Goal: Check status: Check status

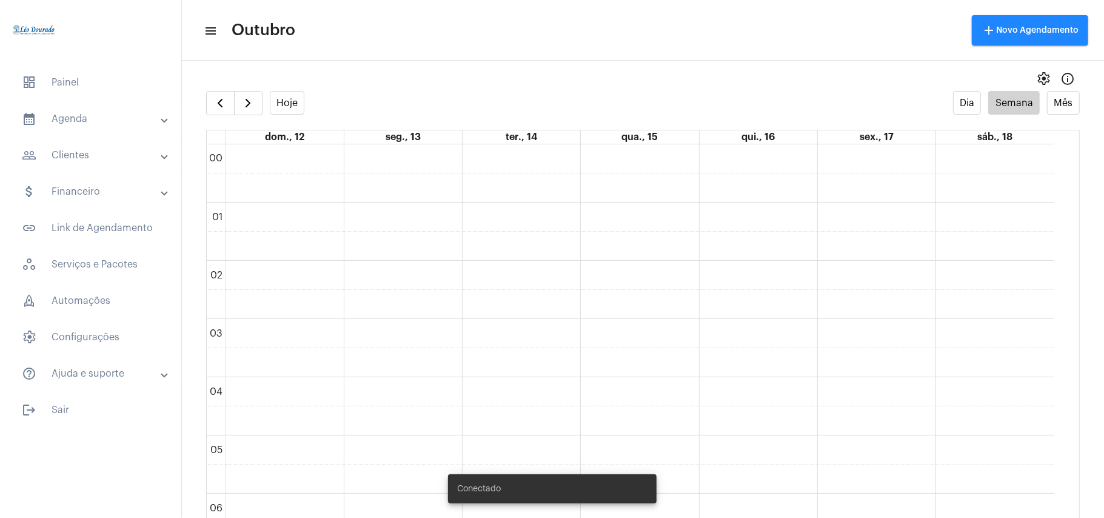
scroll to position [836, 0]
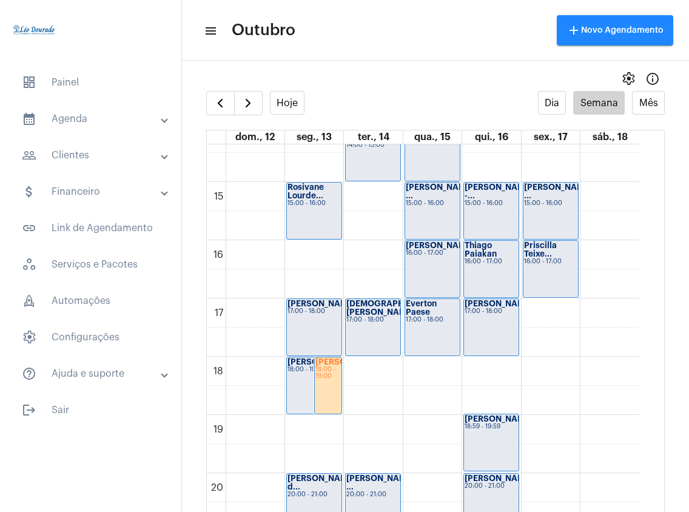
click at [212, 28] on mat-icon "menu" at bounding box center [210, 31] width 12 height 15
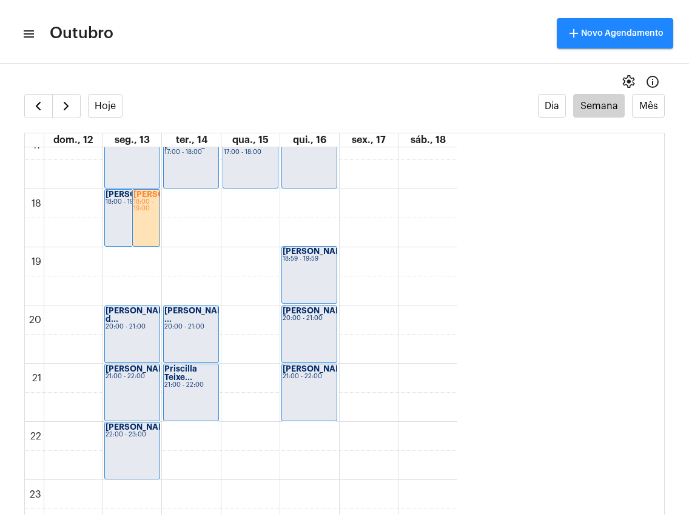
scroll to position [1000, 0]
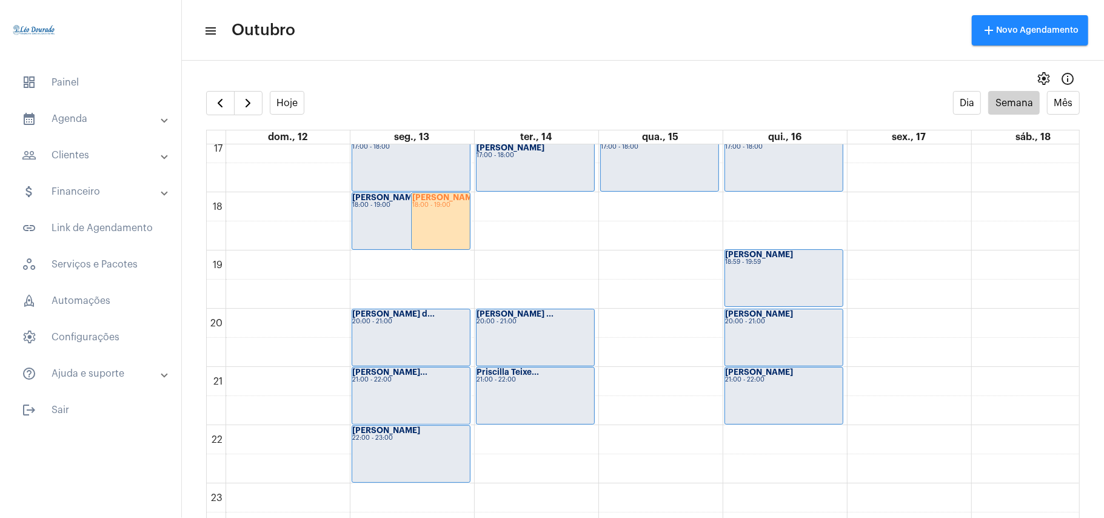
click at [212, 27] on mat-icon "menu" at bounding box center [210, 31] width 12 height 15
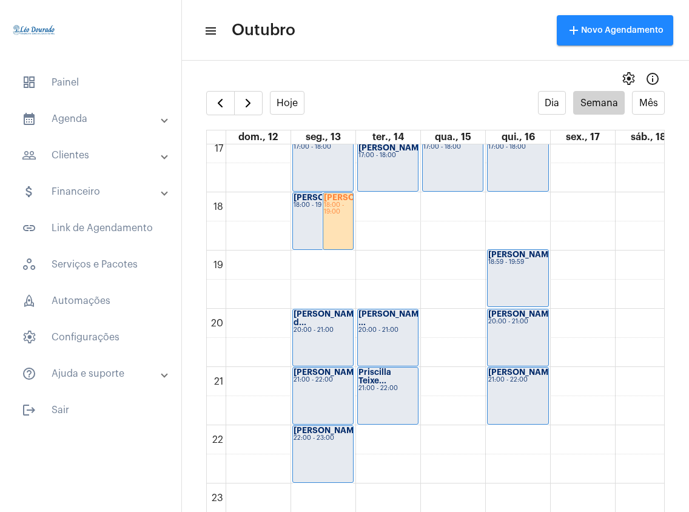
click at [206, 32] on mat-icon "menu" at bounding box center [210, 31] width 12 height 15
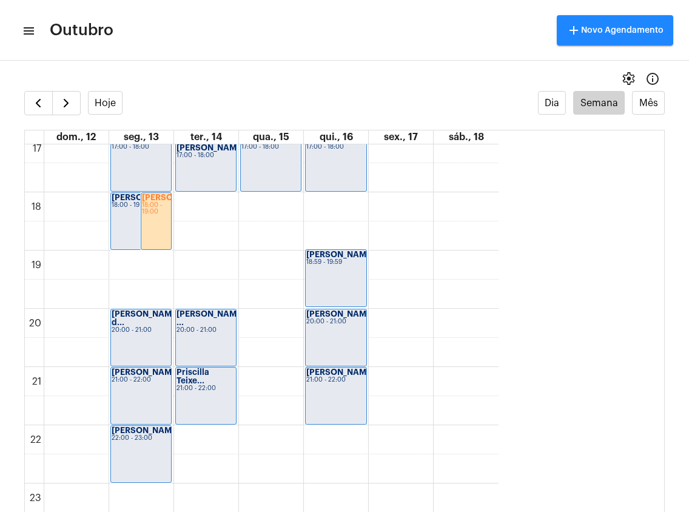
click at [25, 35] on mat-icon "menu" at bounding box center [28, 31] width 12 height 15
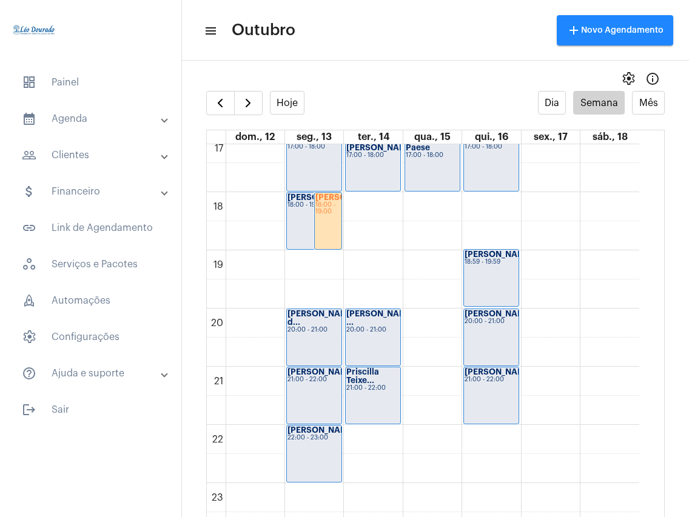
click at [207, 30] on mat-icon "menu" at bounding box center [210, 31] width 12 height 15
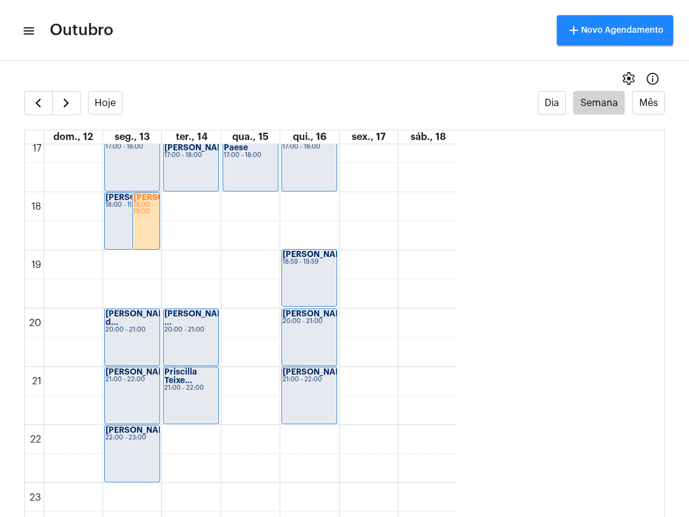
click at [33, 36] on mat-icon "menu" at bounding box center [28, 31] width 12 height 15
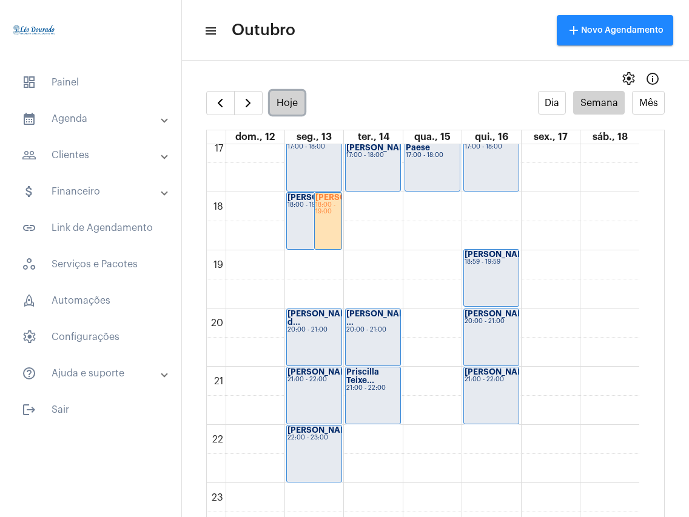
click at [291, 107] on button "Hoje" at bounding box center [287, 103] width 35 height 24
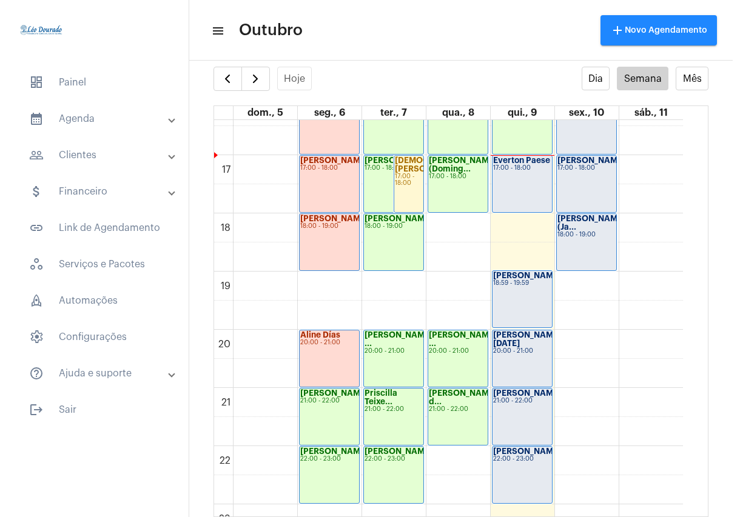
scroll to position [917, 0]
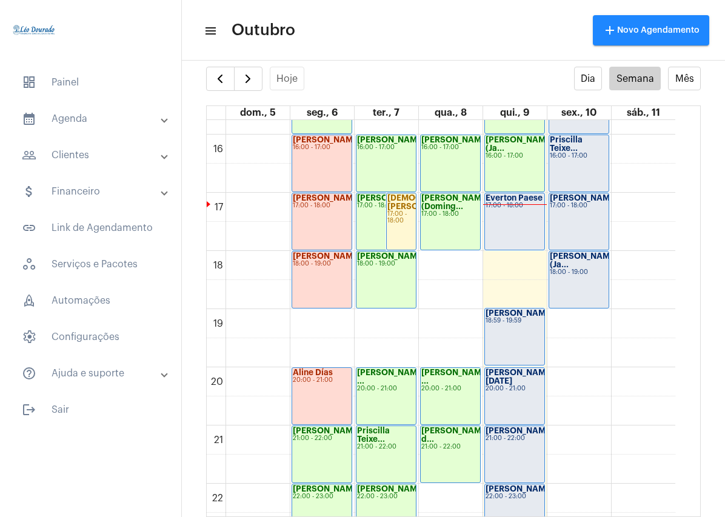
click at [188, 83] on full-calendar "Hoje Dia Semana Mês dom., 5 seg., 6 ter., 7 qua., 8 qui., 9 sex., 10 sáb., 11 0…" at bounding box center [453, 292] width 543 height 451
click at [98, 25] on div at bounding box center [90, 31] width 181 height 63
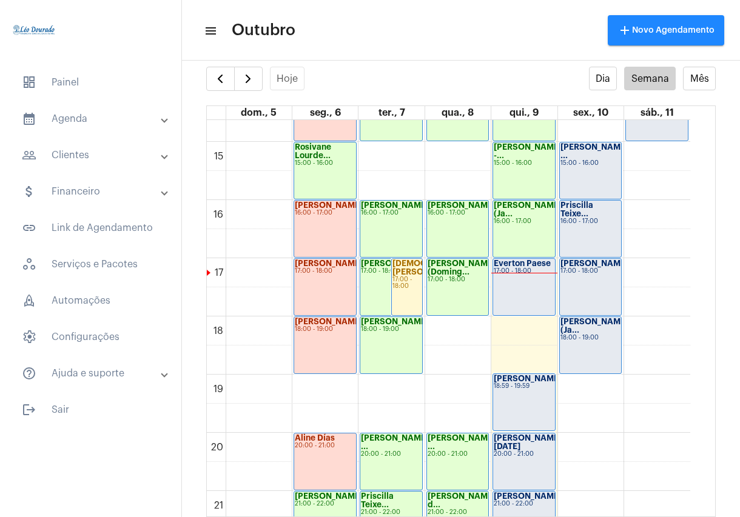
scroll to position [1001, 0]
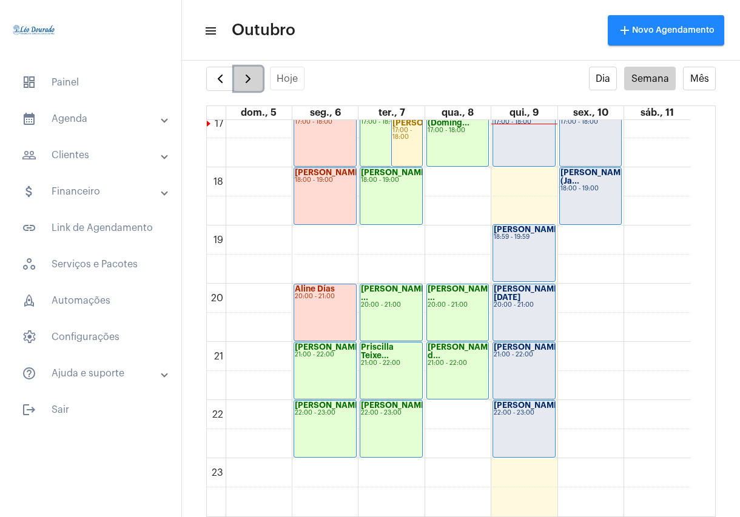
click at [246, 79] on span "button" at bounding box center [248, 79] width 15 height 15
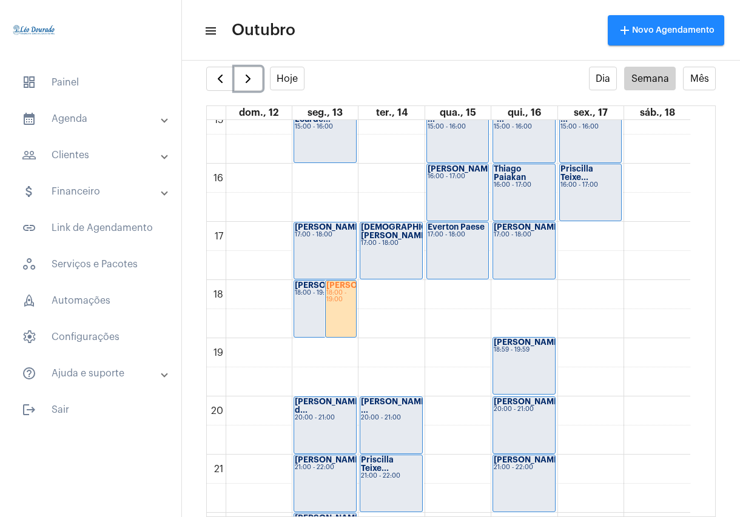
scroll to position [916, 0]
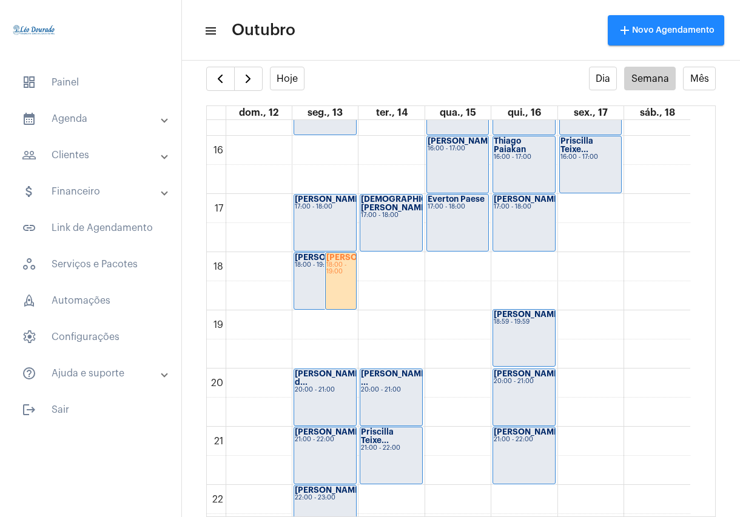
click at [447, 41] on mat-toolbar-row "menu Outubro add Novo Agendamento" at bounding box center [461, 30] width 558 height 39
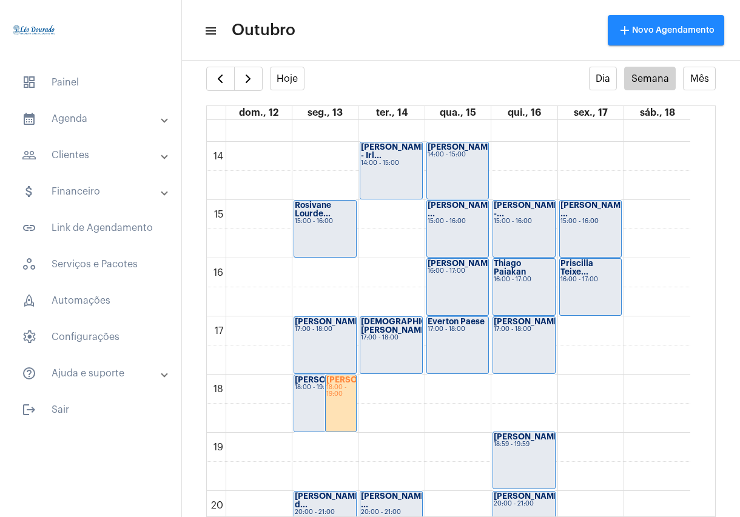
scroll to position [754, 0]
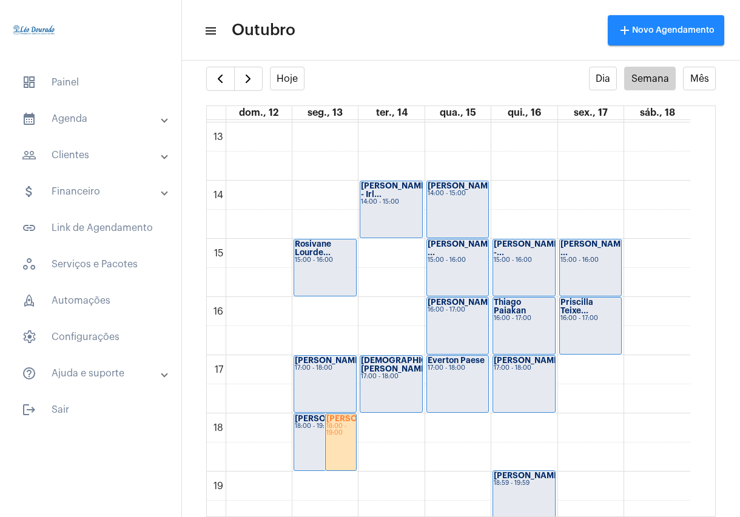
click at [546, 32] on mat-toolbar-row "menu Outubro add Novo Agendamento" at bounding box center [461, 30] width 558 height 39
click at [222, 79] on span "button" at bounding box center [220, 79] width 15 height 15
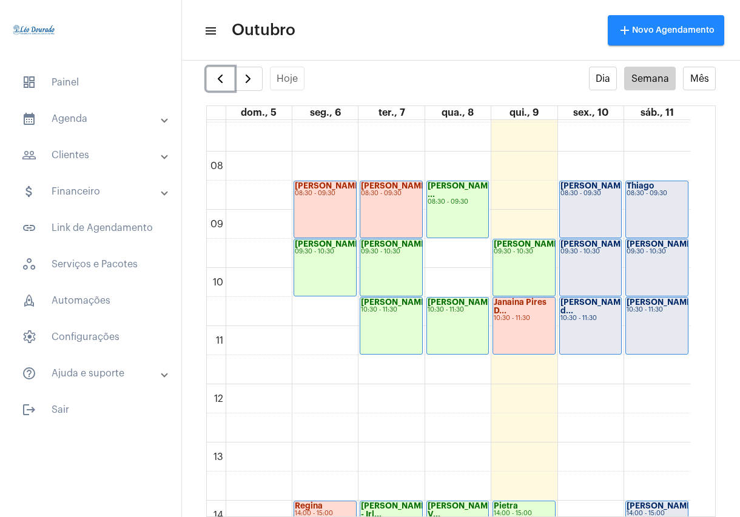
scroll to position [512, 0]
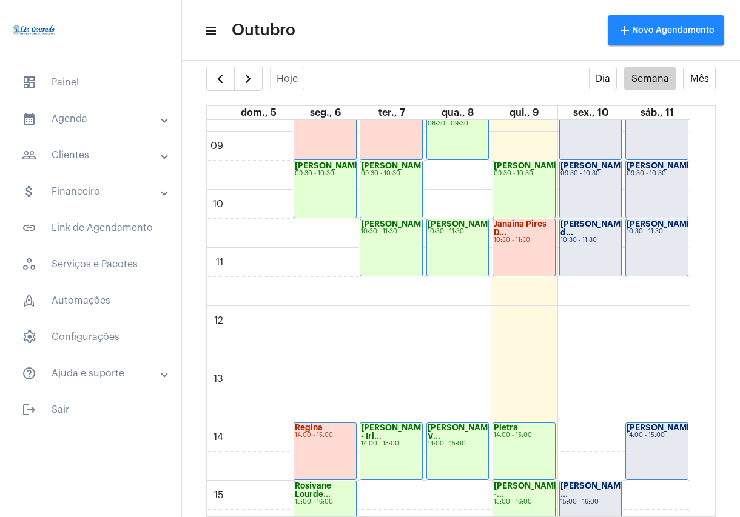
click at [431, 30] on mat-toolbar-row "menu Outubro add Novo Agendamento" at bounding box center [461, 30] width 558 height 39
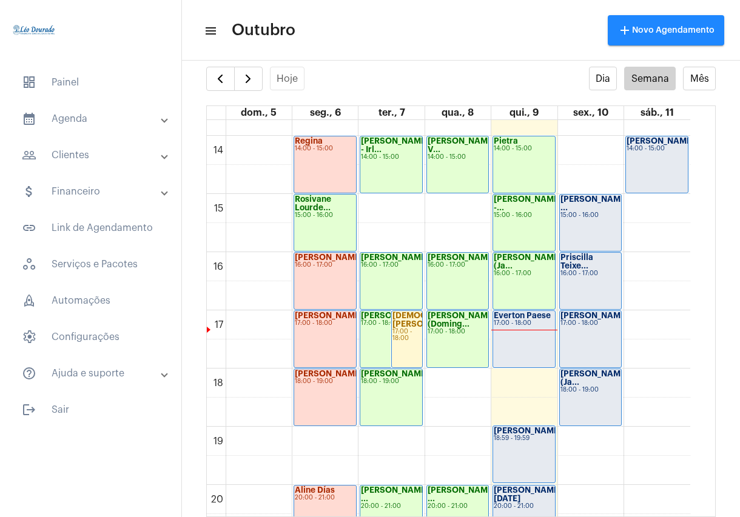
scroll to position [836, 0]
